Goal: Book appointment/travel/reservation

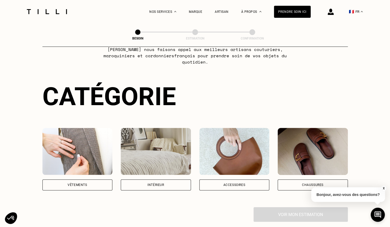
scroll to position [28, 0]
click at [93, 180] on div "Vêtements" at bounding box center [77, 184] width 70 height 11
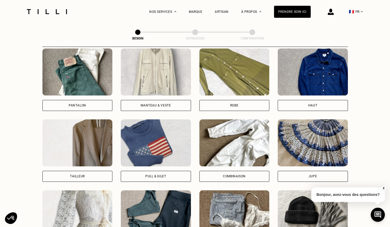
scroll to position [251, 0]
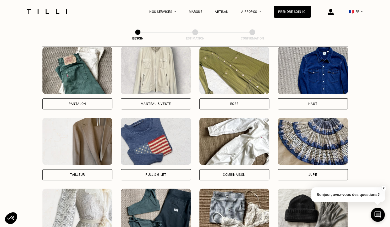
click at [151, 102] on div "Manteau & Veste" at bounding box center [155, 103] width 30 height 3
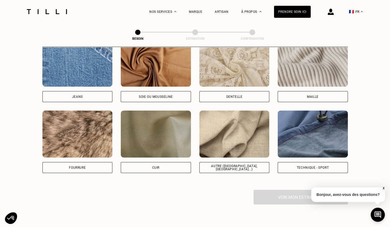
scroll to position [578, 0]
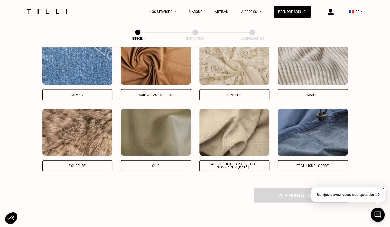
click at [226, 129] on img at bounding box center [234, 132] width 70 height 47
select select "FR"
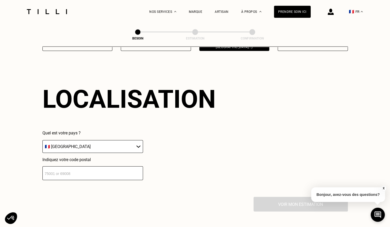
scroll to position [703, 0]
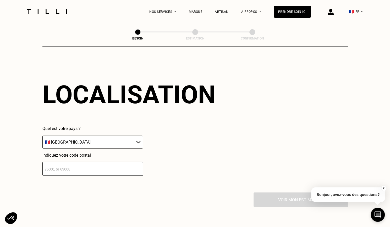
click at [88, 166] on input "number" at bounding box center [92, 169] width 100 height 14
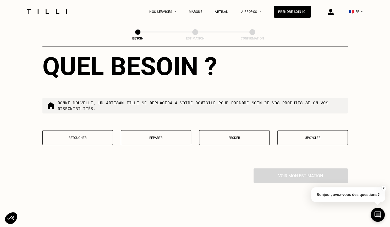
scroll to position [864, 0]
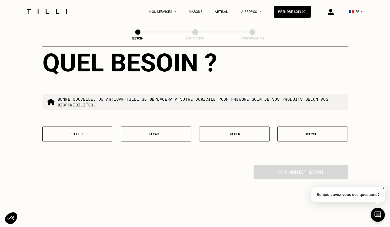
type input "75003"
click at [82, 133] on button "Retoucher" at bounding box center [77, 134] width 70 height 15
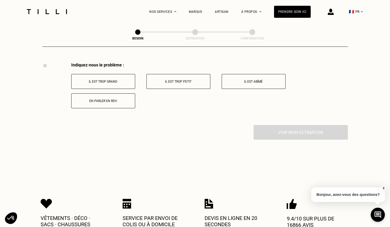
scroll to position [967, 0]
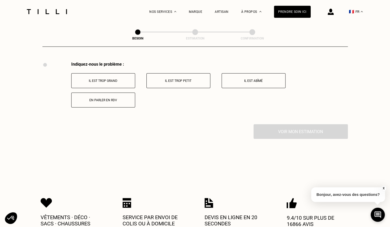
click at [119, 75] on button "Il est trop grand" at bounding box center [103, 80] width 64 height 15
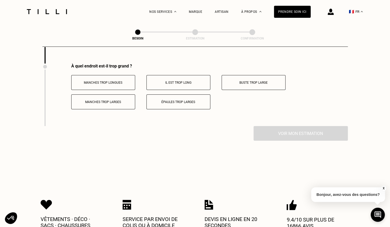
scroll to position [1029, 0]
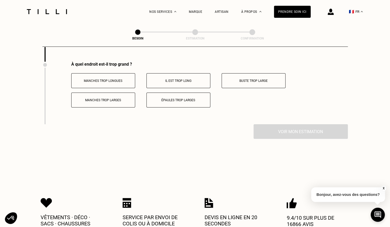
click at [124, 79] on p "Manches trop longues" at bounding box center [103, 81] width 58 height 4
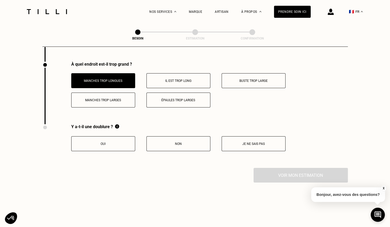
click at [162, 142] on p "Non" at bounding box center [178, 144] width 58 height 4
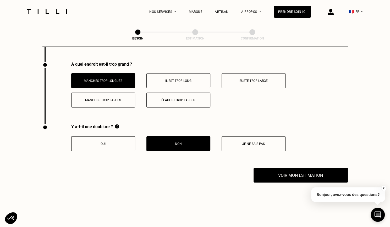
scroll to position [1076, 0]
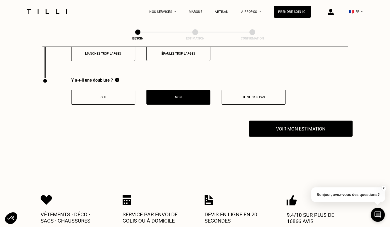
click at [285, 131] on button "Voir mon estimation" at bounding box center [301, 129] width 104 height 16
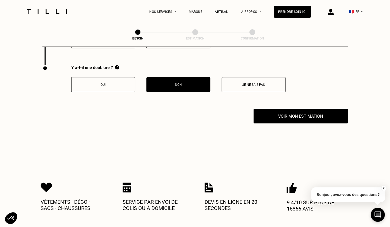
scroll to position [1147, 0]
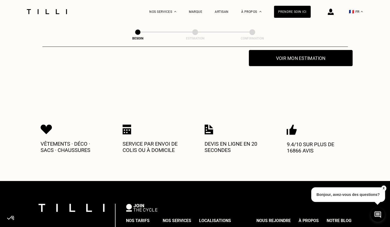
click at [290, 56] on button "Voir mon estimation" at bounding box center [301, 58] width 104 height 16
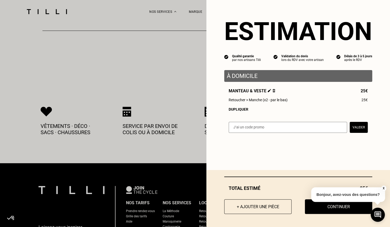
scroll to position [1166, 0]
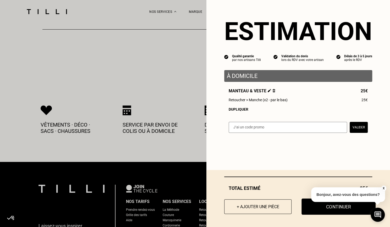
click at [309, 208] on button "Continuer" at bounding box center [338, 207] width 74 height 16
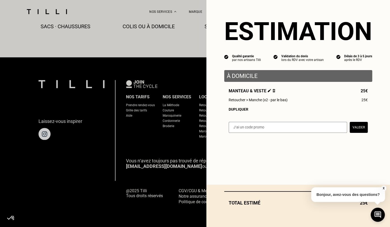
scroll to position [303, 0]
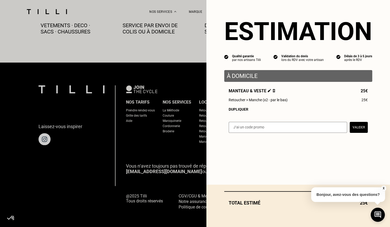
select select "FR"
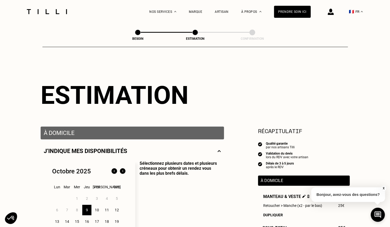
scroll to position [70, 0]
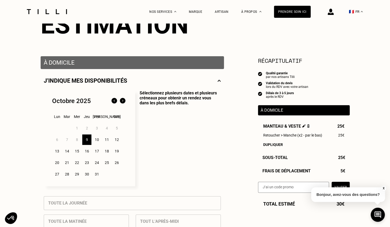
click at [57, 153] on div "13" at bounding box center [56, 151] width 9 height 10
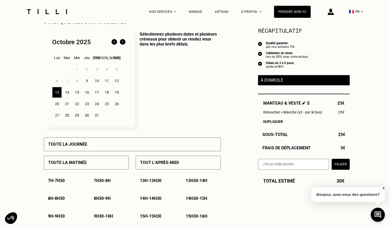
scroll to position [129, 0]
click at [64, 198] on p "8h - 8h30" at bounding box center [56, 198] width 17 height 5
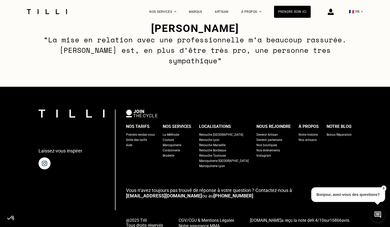
scroll to position [817, 0]
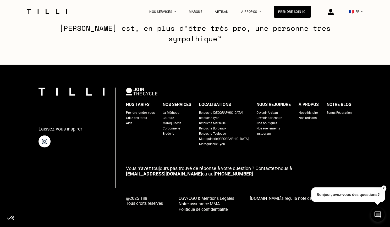
click at [333, 14] on img at bounding box center [330, 12] width 6 height 6
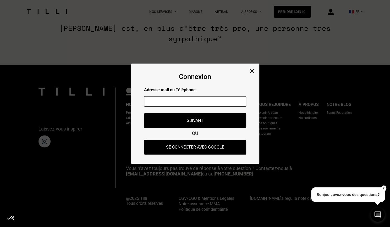
click at [177, 103] on input "text" at bounding box center [195, 101] width 102 height 10
type input "[EMAIL_ADDRESS][DOMAIN_NAME]"
type input "OCÉANE"
type input "CHAMBRION"
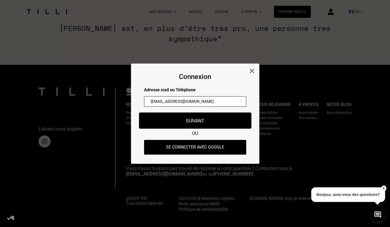
click at [180, 120] on button "Suivant" at bounding box center [195, 120] width 112 height 16
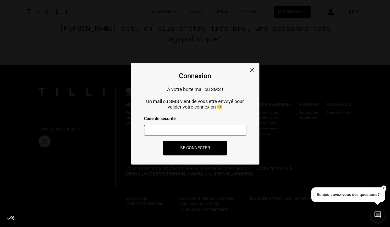
click at [193, 131] on input "number" at bounding box center [195, 130] width 102 height 10
type input "710677"
click at [187, 148] on button "Se connecter" at bounding box center [195, 148] width 71 height 16
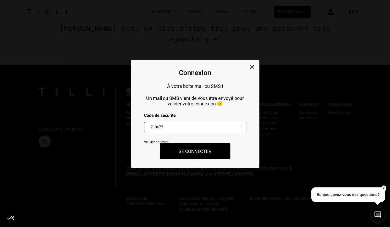
type input "Océane"
type input "[EMAIL_ADDRESS][DOMAIN_NAME]"
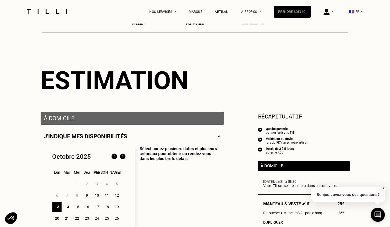
scroll to position [14, 0]
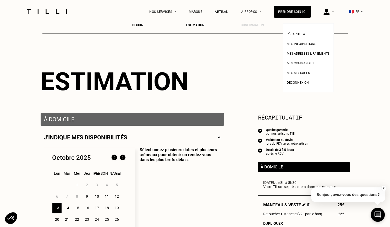
click at [302, 65] on span "Mes commandes" at bounding box center [299, 63] width 27 height 4
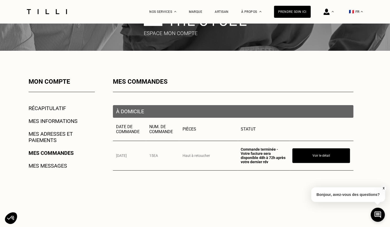
scroll to position [38, 0]
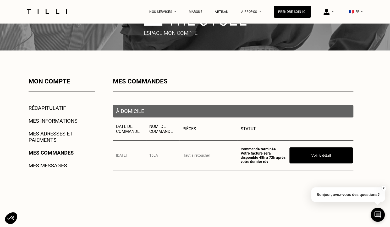
click at [300, 156] on button "Voir le détail" at bounding box center [320, 155] width 63 height 16
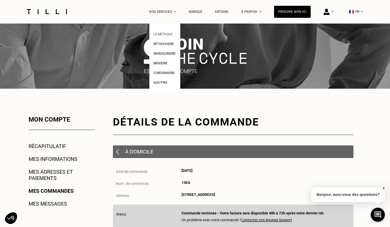
click at [171, 34] on span "La Méthode" at bounding box center [162, 34] width 19 height 4
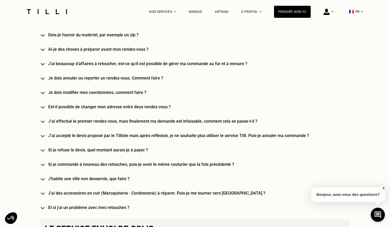
scroll to position [574, 0]
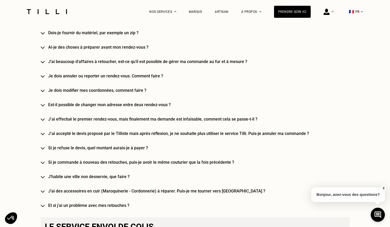
click at [130, 165] on h4 "Si je commande à nouveau des retouches, puis-je avoir le même couturier que la …" at bounding box center [202, 162] width 309 height 5
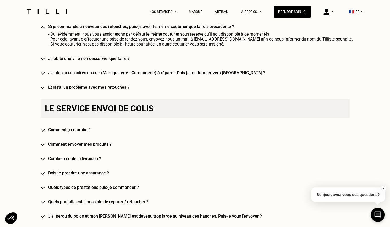
scroll to position [714, 0]
click at [100, 146] on h4 "Comment envoyer mes produits ?" at bounding box center [202, 144] width 309 height 5
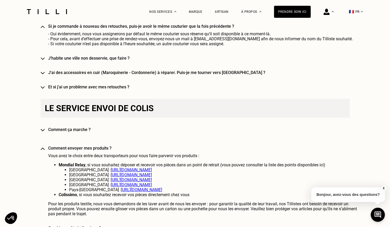
click at [107, 132] on h4 "Comment ça marche ?" at bounding box center [202, 129] width 309 height 5
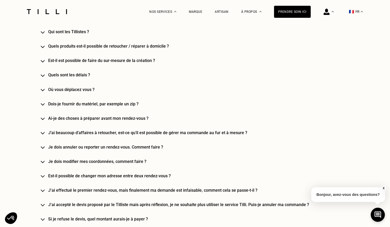
scroll to position [503, 0]
click at [102, 133] on h4 "J’ai beaucoup d’affaires à retoucher, est-ce qu’il est possible de gérer ma com…" at bounding box center [202, 132] width 309 height 5
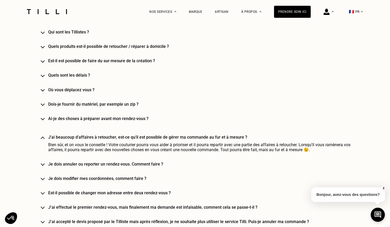
click at [93, 139] on h4 "J’ai beaucoup d’affaires à retoucher, est-ce qu’il est possible de gérer ma com…" at bounding box center [202, 136] width 309 height 5
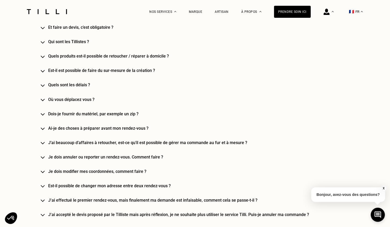
scroll to position [493, 0]
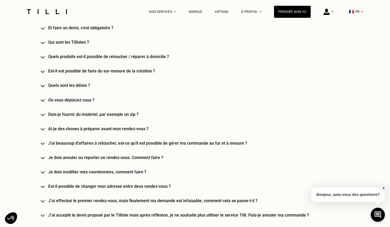
click at [95, 131] on h4 "Ai-je des choses à préparer avant mon rendez-vous ?" at bounding box center [202, 128] width 309 height 5
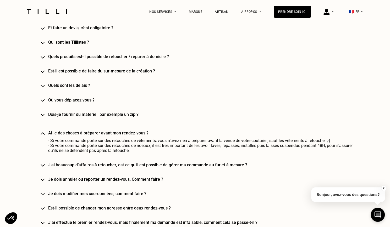
click at [95, 117] on h4 "Dois-je fournir du matériel, par exemple un zip ?" at bounding box center [202, 114] width 309 height 5
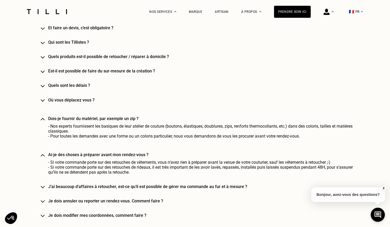
click at [95, 118] on h4 "Dois-je fournir du matériel, par exemple un zip ?" at bounding box center [202, 118] width 309 height 5
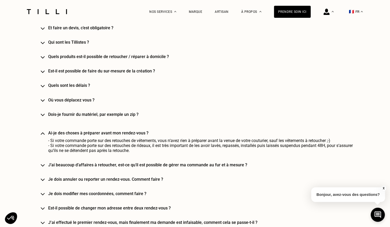
click at [82, 92] on div "Le service à domicile Comment marche le service à domicile ? Comment prendre re…" at bounding box center [195, 150] width 309 height 364
click at [83, 88] on h4 "Quels sont les délais ?" at bounding box center [202, 85] width 309 height 5
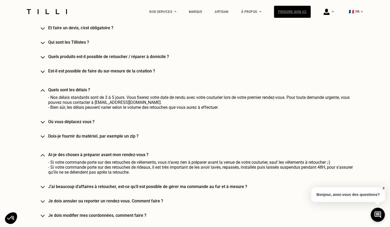
click at [292, 13] on div "Prendre soin ici" at bounding box center [292, 12] width 37 height 12
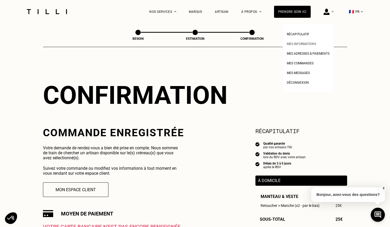
click at [307, 43] on span "Mes informations" at bounding box center [300, 44] width 29 height 4
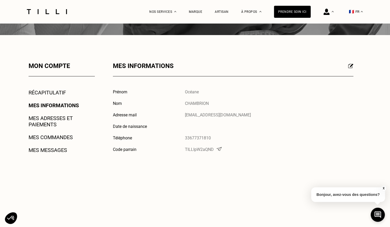
scroll to position [53, 0]
click at [65, 119] on link "Mes adresses et paiements" at bounding box center [62, 121] width 66 height 13
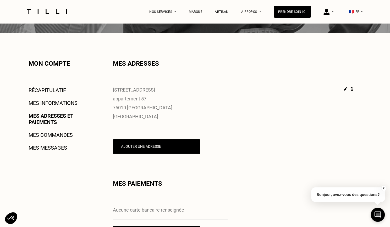
scroll to position [56, 0]
click at [351, 89] on img at bounding box center [351, 89] width 3 height 4
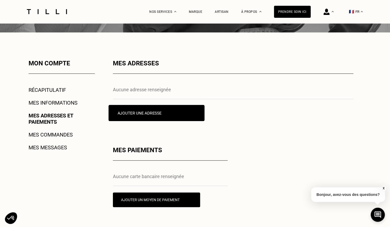
click at [186, 116] on button "Ajouter une adresse" at bounding box center [156, 113] width 96 height 16
select select "AT"
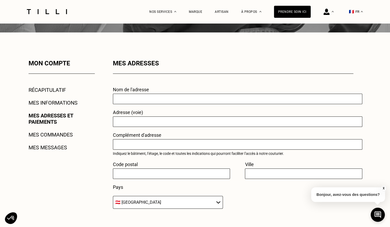
click at [139, 98] on input "text" at bounding box center [237, 99] width 249 height 10
type input "Maison"
click at [132, 123] on input "text" at bounding box center [237, 121] width 249 height 10
type input "[STREET_ADDRESS]"
type input "75003"
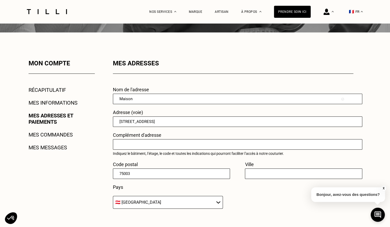
type input "[GEOGRAPHIC_DATA] 03"
select select "FR"
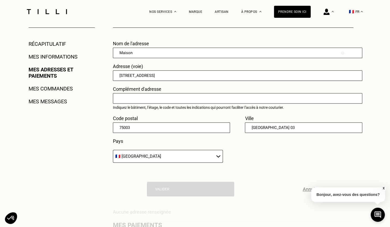
scroll to position [87, 0]
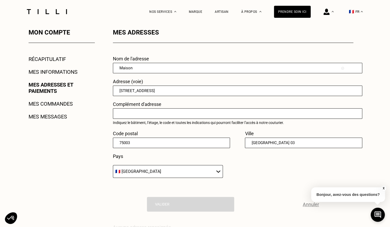
click at [146, 115] on input "text" at bounding box center [237, 113] width 249 height 10
click at [150, 170] on select "🇩🇪 [GEOGRAPHIC_DATA] 🇦🇹 [GEOGRAPHIC_DATA] 🇧🇪 [GEOGRAPHIC_DATA] 🇧🇬 Bulgarie 🇨🇾 C…" at bounding box center [168, 171] width 110 height 13
click at [113, 166] on select "🇩🇪 [GEOGRAPHIC_DATA] 🇦🇹 [GEOGRAPHIC_DATA] 🇧🇪 [GEOGRAPHIC_DATA] 🇧🇬 Bulgarie 🇨🇾 C…" at bounding box center [168, 171] width 110 height 13
click at [249, 185] on div "Nom de l'adresse Maison Adresse (voie) [STREET_ADDRESS] d'adresse Indiquez le b…" at bounding box center [233, 140] width 240 height 168
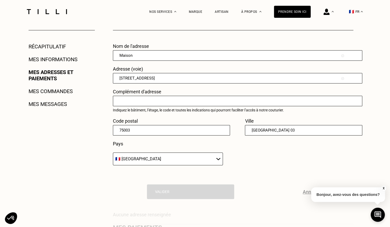
scroll to position [126, 0]
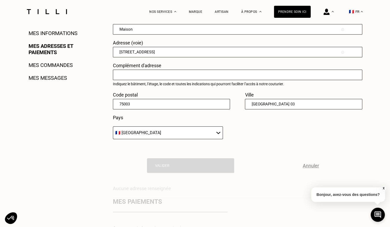
click at [250, 104] on input "[GEOGRAPHIC_DATA] 03" at bounding box center [303, 104] width 117 height 10
click at [200, 160] on div "[PERSON_NAME]" at bounding box center [233, 165] width 240 height 15
click at [190, 170] on div "[PERSON_NAME]" at bounding box center [233, 165] width 240 height 15
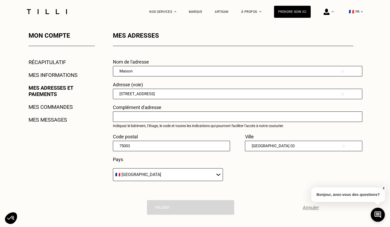
scroll to position [84, 0]
click at [170, 96] on input "[STREET_ADDRESS]" at bounding box center [237, 94] width 249 height 10
click at [126, 119] on input "text" at bounding box center [237, 117] width 249 height 10
type input "J"
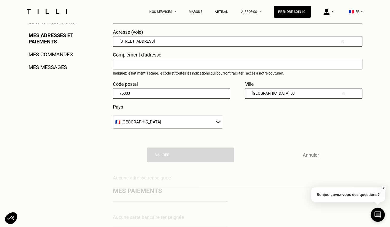
scroll to position [116, 0]
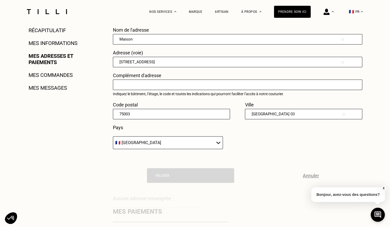
drag, startPoint x: 278, startPoint y: 113, endPoint x: 219, endPoint y: 107, distance: 59.4
click at [219, 107] on div "Nom de l'adresse Maison Adresse (voie) [STREET_ADDRESS] d'adresse Indiquez le b…" at bounding box center [233, 90] width 240 height 127
type input "P"
type input "[GEOGRAPHIC_DATA]"
click at [152, 117] on input "75003" at bounding box center [171, 114] width 117 height 10
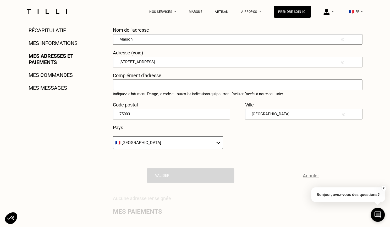
click at [117, 116] on input "75003" at bounding box center [171, 114] width 117 height 10
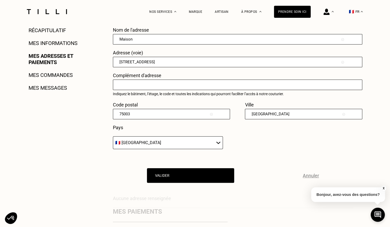
click at [162, 65] on input "[STREET_ADDRESS]" at bounding box center [237, 62] width 249 height 10
drag, startPoint x: 150, startPoint y: 61, endPoint x: 69, endPoint y: 59, distance: 80.9
click at [69, 59] on div "Mon compte Récapitulatif Mes informations Mes adresses et paiements Mes command…" at bounding box center [195, 138] width 377 height 276
type input "[STREET_ADDRESS]"
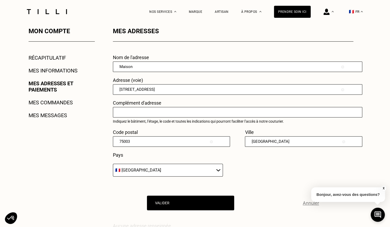
scroll to position [89, 0]
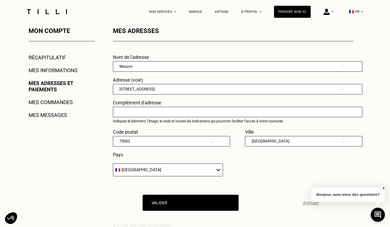
click at [177, 205] on button "Valider" at bounding box center [191, 203] width 96 height 16
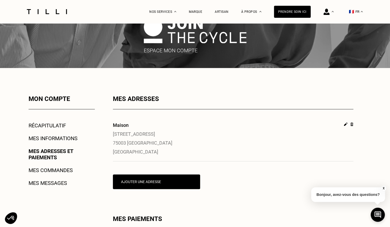
scroll to position [22, 0]
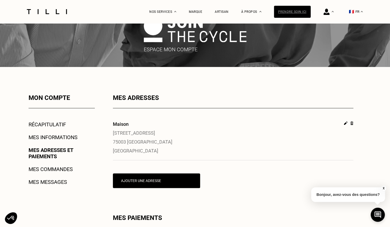
click at [286, 9] on div "Prendre soin ici" at bounding box center [292, 12] width 37 height 12
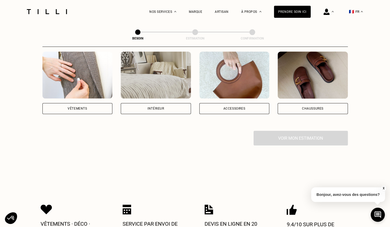
scroll to position [105, 0]
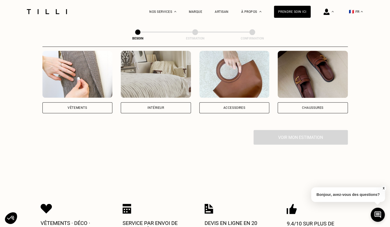
click at [89, 104] on div "Vêtements" at bounding box center [77, 107] width 70 height 11
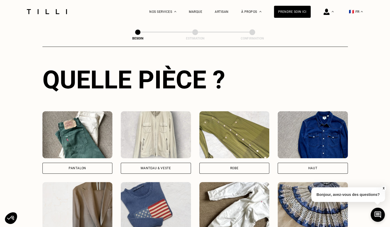
scroll to position [246, 0]
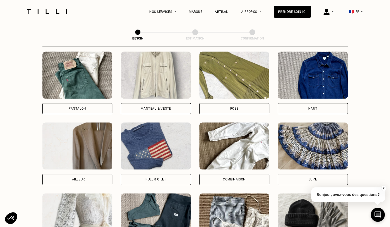
click at [163, 85] on img at bounding box center [156, 75] width 70 height 47
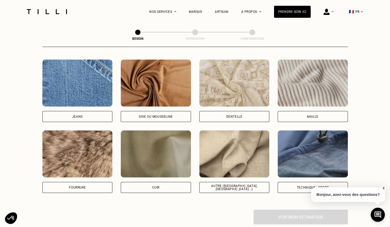
scroll to position [572, 0]
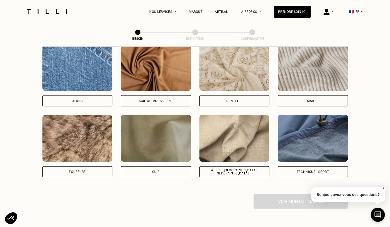
click at [242, 146] on img at bounding box center [234, 138] width 70 height 47
select select "FR"
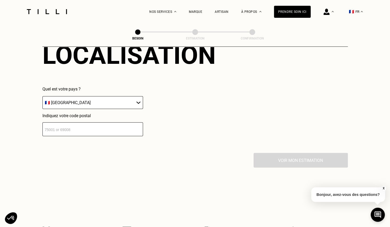
scroll to position [742, 0]
click at [103, 126] on input "number" at bounding box center [92, 129] width 100 height 14
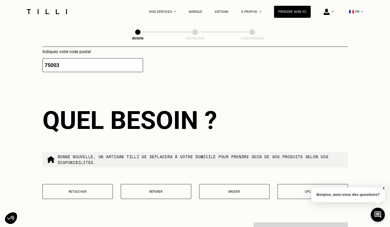
scroll to position [840, 0]
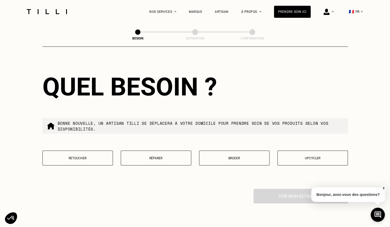
type input "75003"
click at [84, 159] on button "Retoucher" at bounding box center [77, 158] width 70 height 15
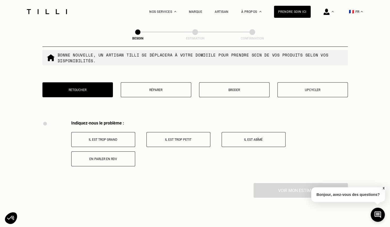
scroll to position [907, 0]
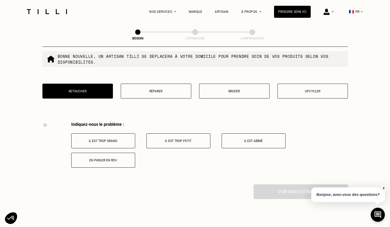
click at [102, 133] on button "Il est trop grand" at bounding box center [103, 140] width 64 height 15
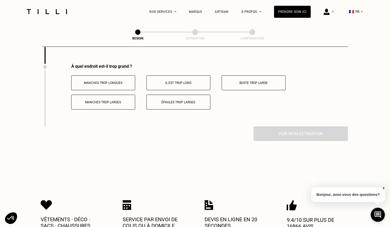
scroll to position [1029, 0]
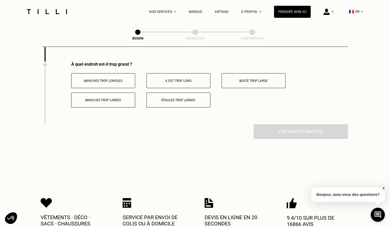
click at [121, 75] on button "Manches trop longues" at bounding box center [103, 80] width 64 height 15
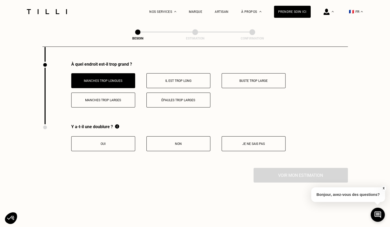
click at [185, 137] on button "Non" at bounding box center [178, 143] width 64 height 15
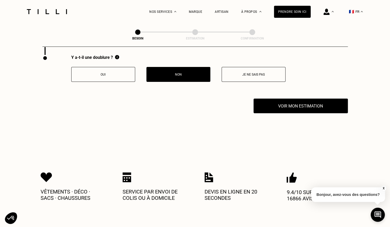
scroll to position [1102, 0]
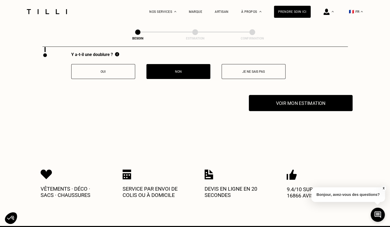
click at [273, 98] on button "Voir mon estimation" at bounding box center [301, 103] width 104 height 16
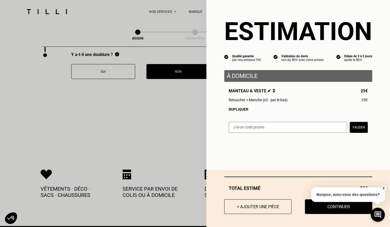
click at [241, 126] on input "text" at bounding box center [287, 127] width 118 height 11
paste input "LILYSILK-TILLI-6'"
type input "LILYSILK-TILLI-6"
click at [359, 127] on button "Valider" at bounding box center [358, 127] width 18 height 11
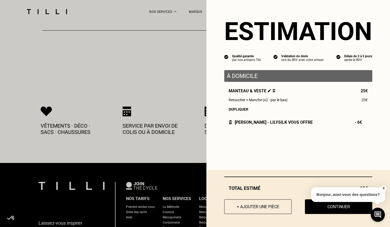
scroll to position [1165, 0]
click at [383, 187] on button "X" at bounding box center [382, 188] width 5 height 6
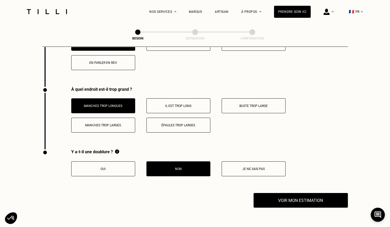
scroll to position [1041, 0]
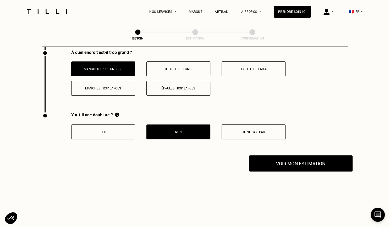
click at [300, 161] on button "Voir mon estimation" at bounding box center [301, 163] width 104 height 16
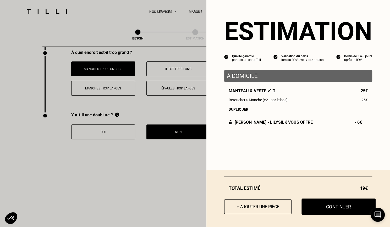
click at [311, 210] on button "Continuer" at bounding box center [338, 207] width 74 height 16
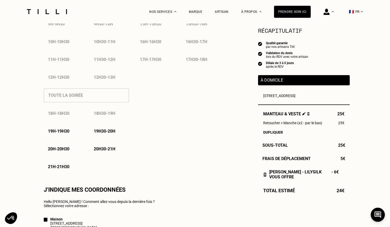
scroll to position [348, 0]
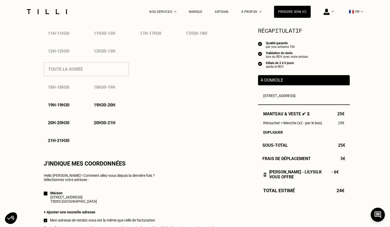
click at [112, 125] on p "20h30 - 21h" at bounding box center [104, 122] width 21 height 5
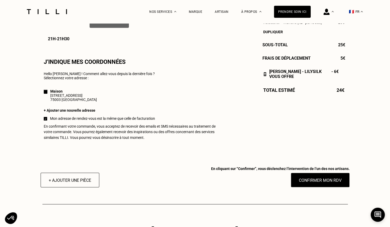
scroll to position [451, 0]
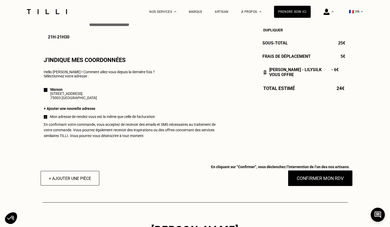
click at [305, 186] on button "Confirmer mon RDV" at bounding box center [319, 178] width 65 height 16
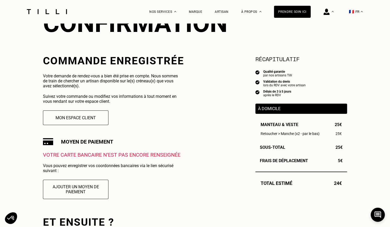
scroll to position [93, 0]
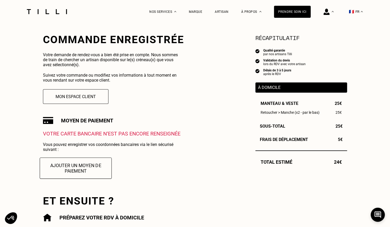
click at [88, 166] on button "Ajouter un moyen de paiement" at bounding box center [76, 167] width 72 height 21
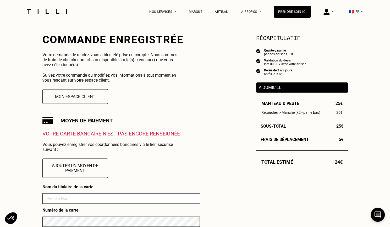
scroll to position [171, 0]
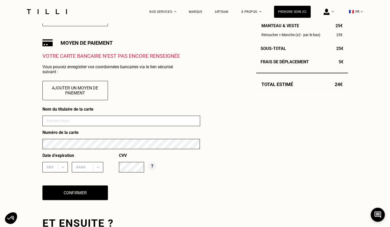
click at [117, 121] on input at bounding box center [120, 121] width 157 height 10
type input "[PERSON_NAME]"
click at [62, 167] on div "MM" at bounding box center [54, 167] width 25 height 10
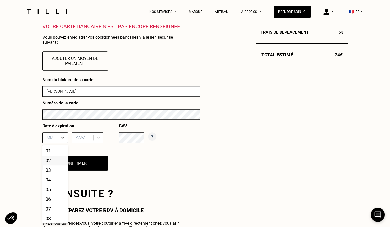
scroll to position [201, 0]
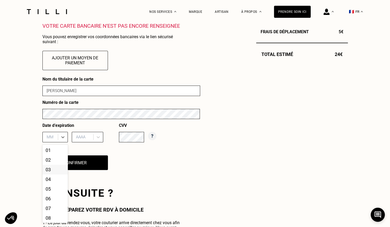
click at [55, 170] on div "03" at bounding box center [54, 170] width 25 height 10
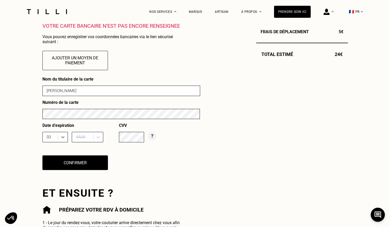
click at [83, 141] on div "AAAA" at bounding box center [83, 137] width 20 height 8
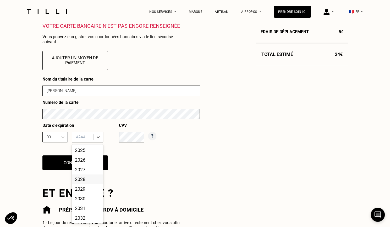
click at [84, 182] on div "2028" at bounding box center [87, 179] width 31 height 10
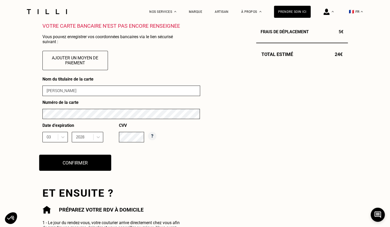
click at [99, 166] on button "Confirmer" at bounding box center [75, 163] width 72 height 16
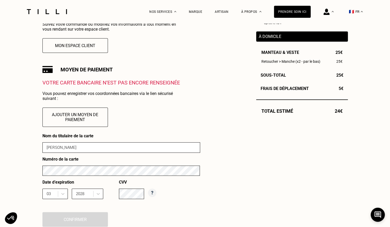
scroll to position [144, 0]
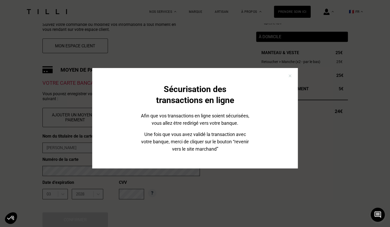
click at [95, 176] on div "Sécurisation des transactions en ligne Afin que vos transactions en ligne soien…" at bounding box center [195, 113] width 390 height 227
